Goal: Task Accomplishment & Management: Use online tool/utility

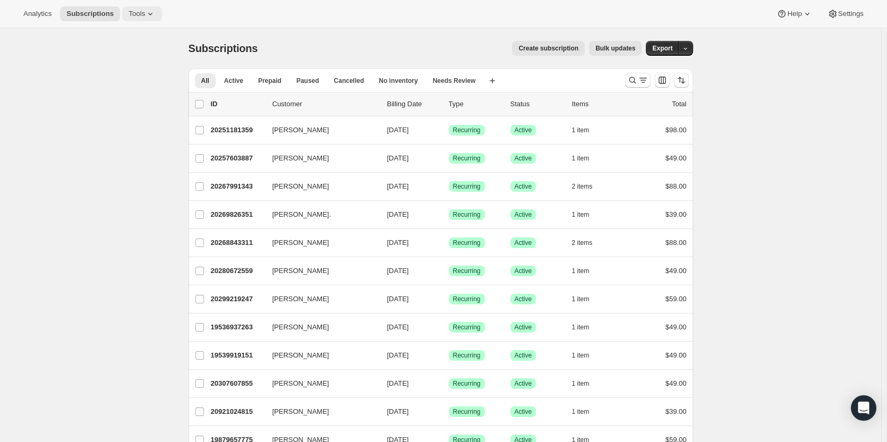
click at [145, 10] on icon at bounding box center [150, 14] width 11 height 11
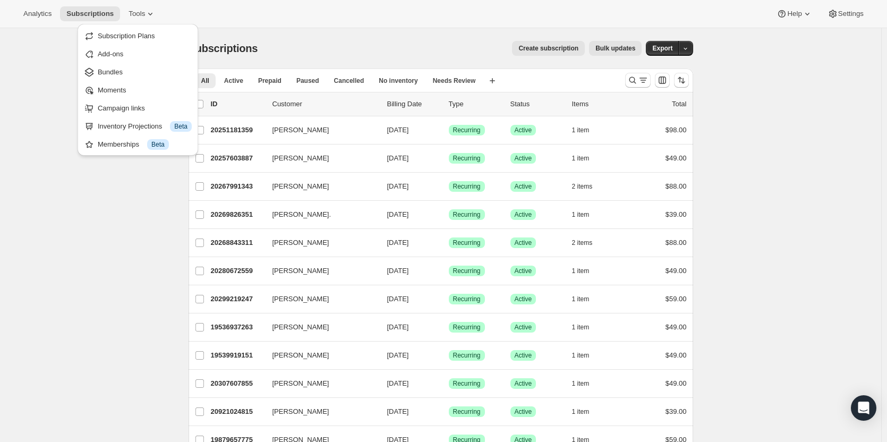
click at [155, 35] on span "Subscription Plans" at bounding box center [145, 36] width 94 height 11
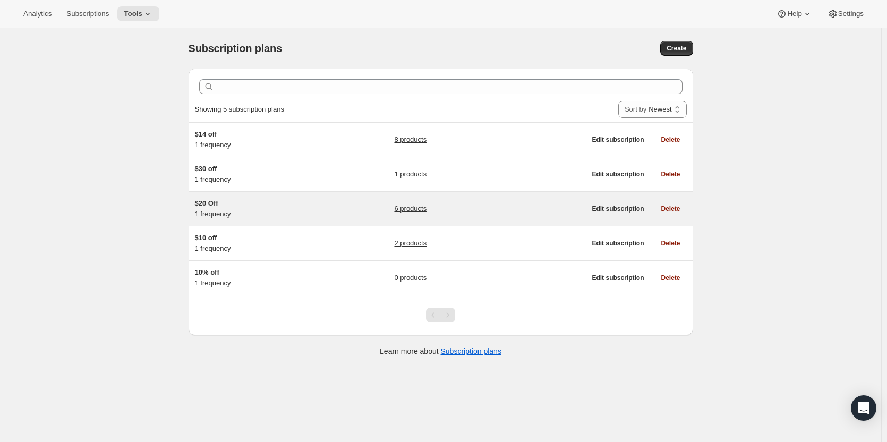
click at [247, 201] on h5 "$20 Off" at bounding box center [261, 203] width 133 height 11
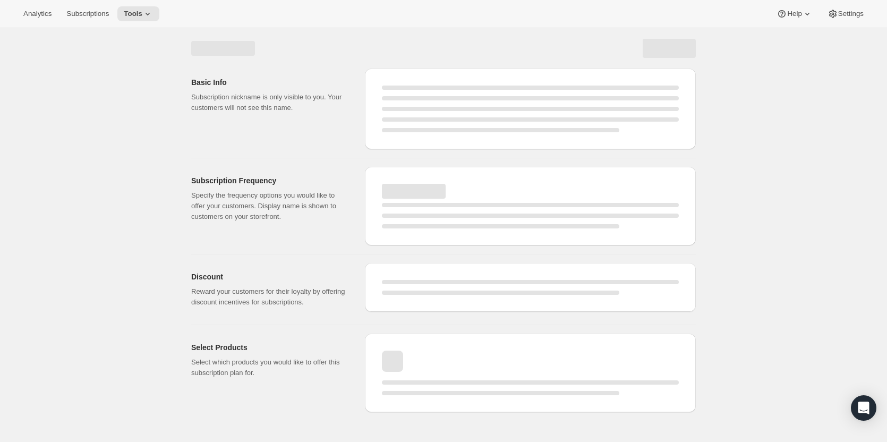
select select "WEEK"
select select "MONTH"
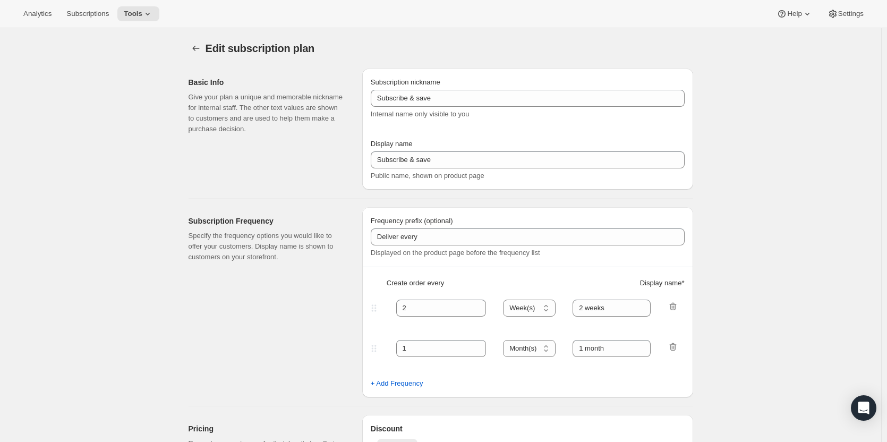
type input "$20 Off"
type input "Monthly Subscription"
type input "1"
select select "MONTH"
type input "1 month"
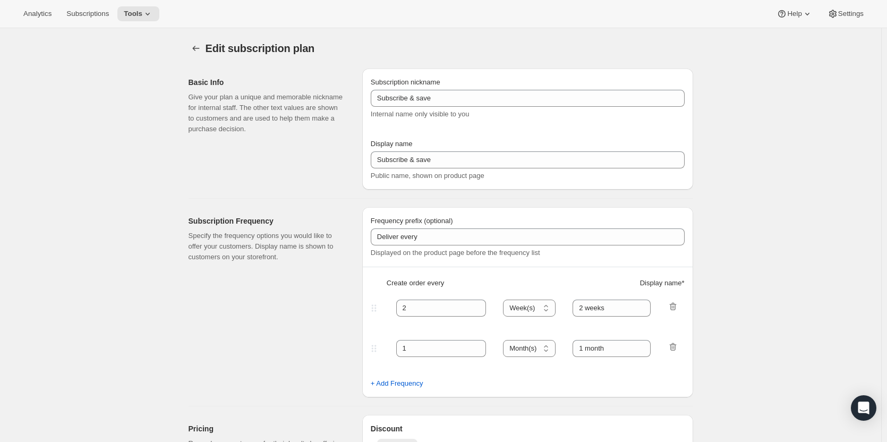
type input "20.0"
select select "FIXED_AMOUNT"
type input "Save <strong>$20</strong>"
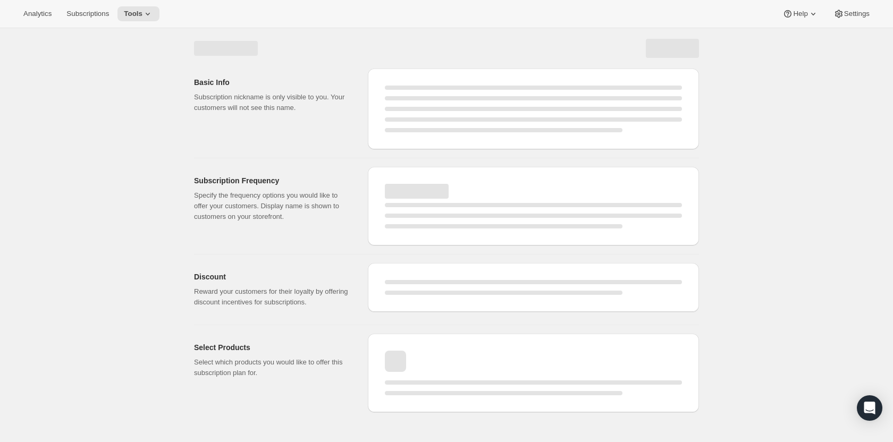
select select "WEEK"
select select "MONTH"
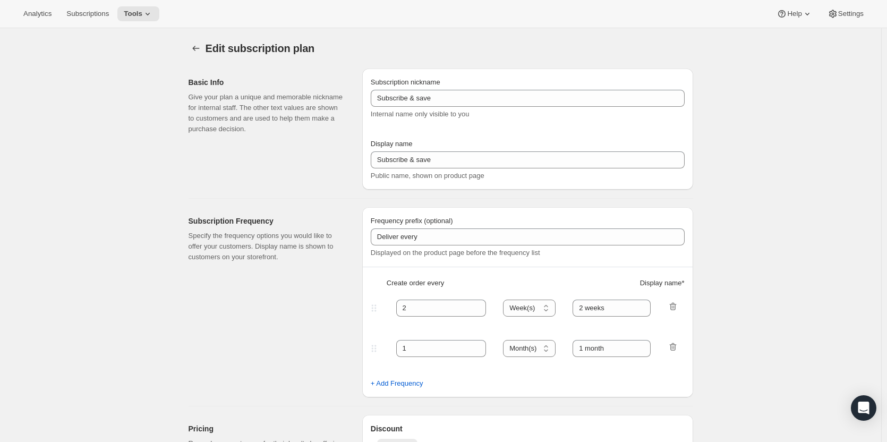
type input "$20 Off"
type input "Monthly Subscription"
type input "1"
select select "MONTH"
type input "1 month"
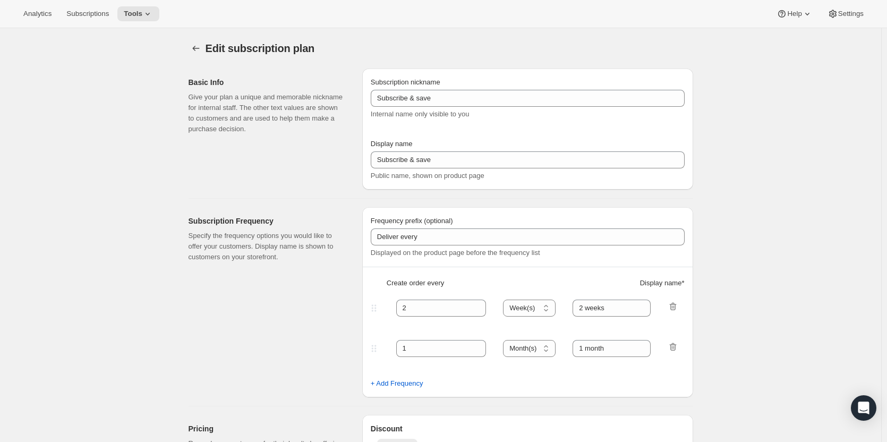
type input "20.0"
select select "FIXED_AMOUNT"
type input "Save <strong>$20</strong>"
